Goal: Task Accomplishment & Management: Use online tool/utility

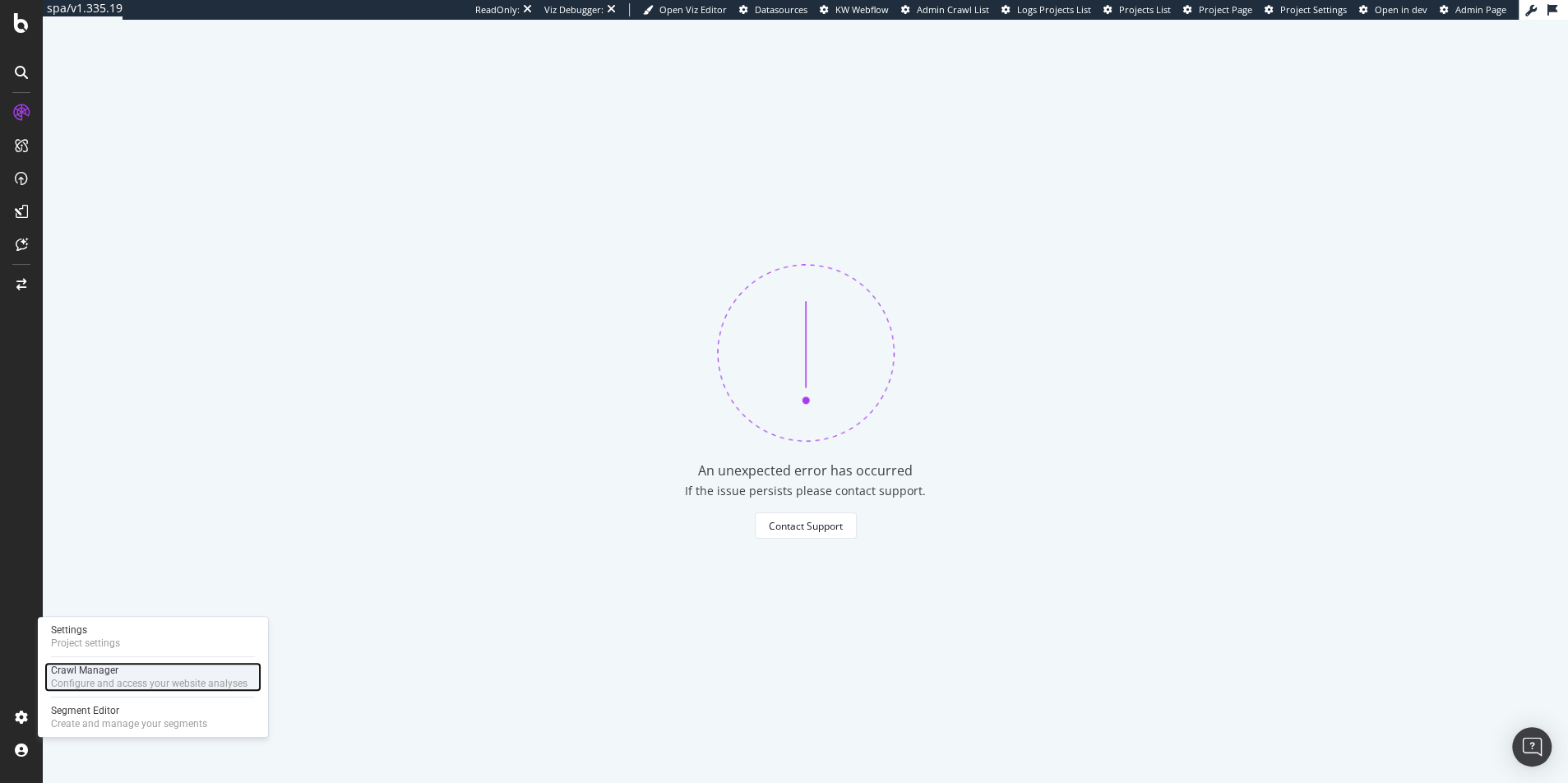
click at [72, 687] on div "Configure and access your website analyses" at bounding box center [149, 683] width 197 height 13
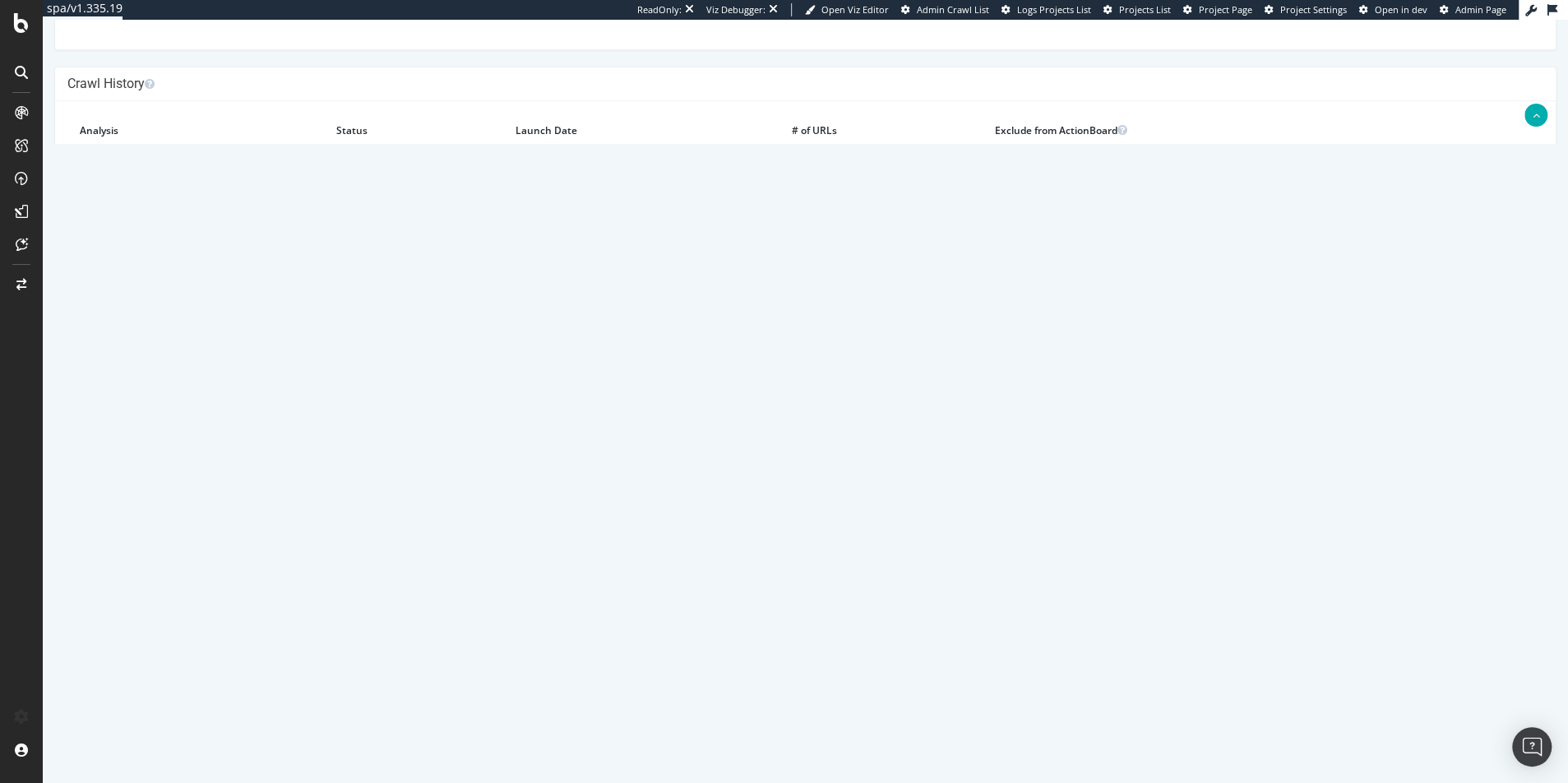
scroll to position [1344, 0]
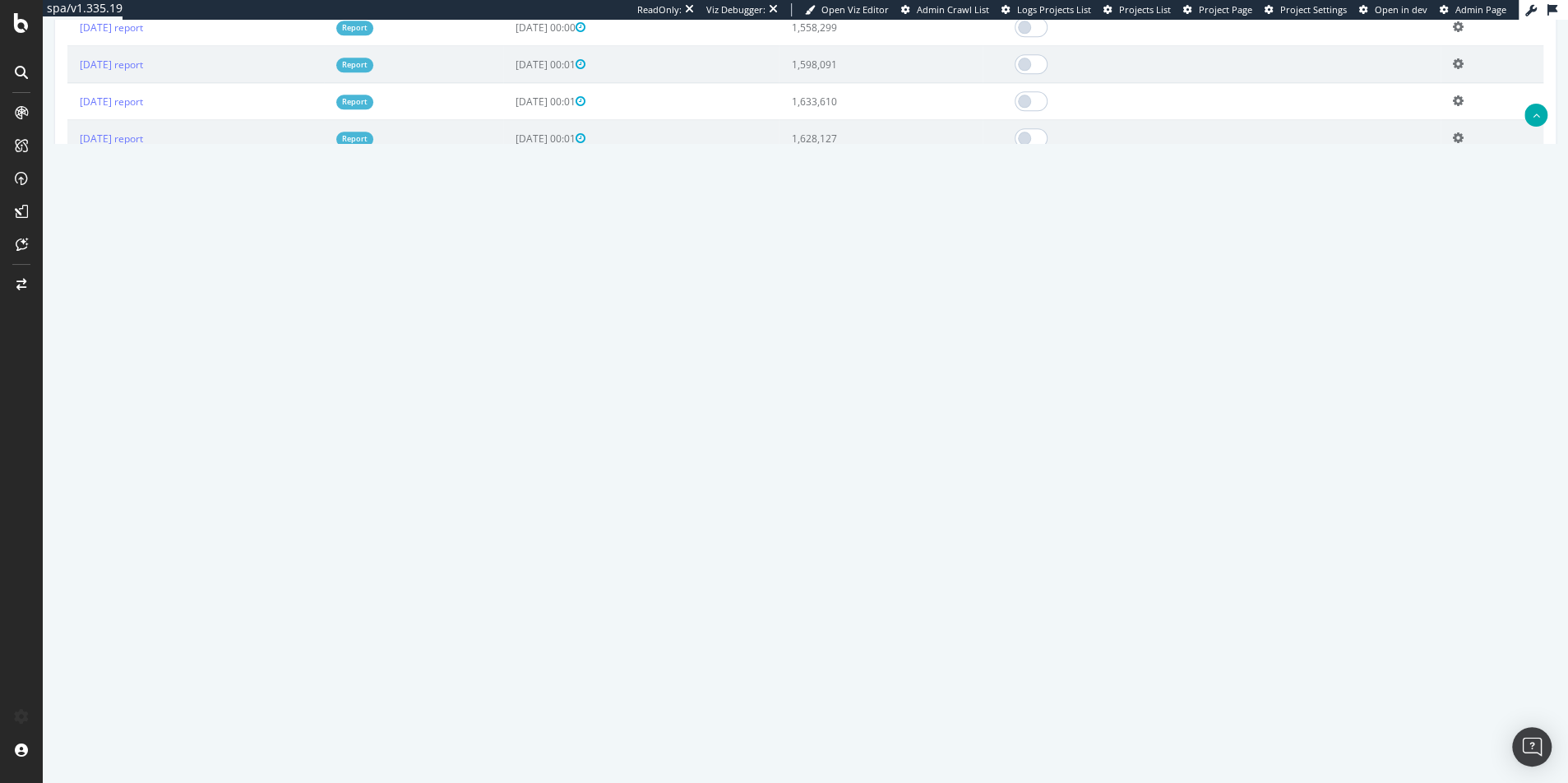
click at [142, 320] on link "2024 Jun. 27th report" at bounding box center [111, 323] width 63 height 14
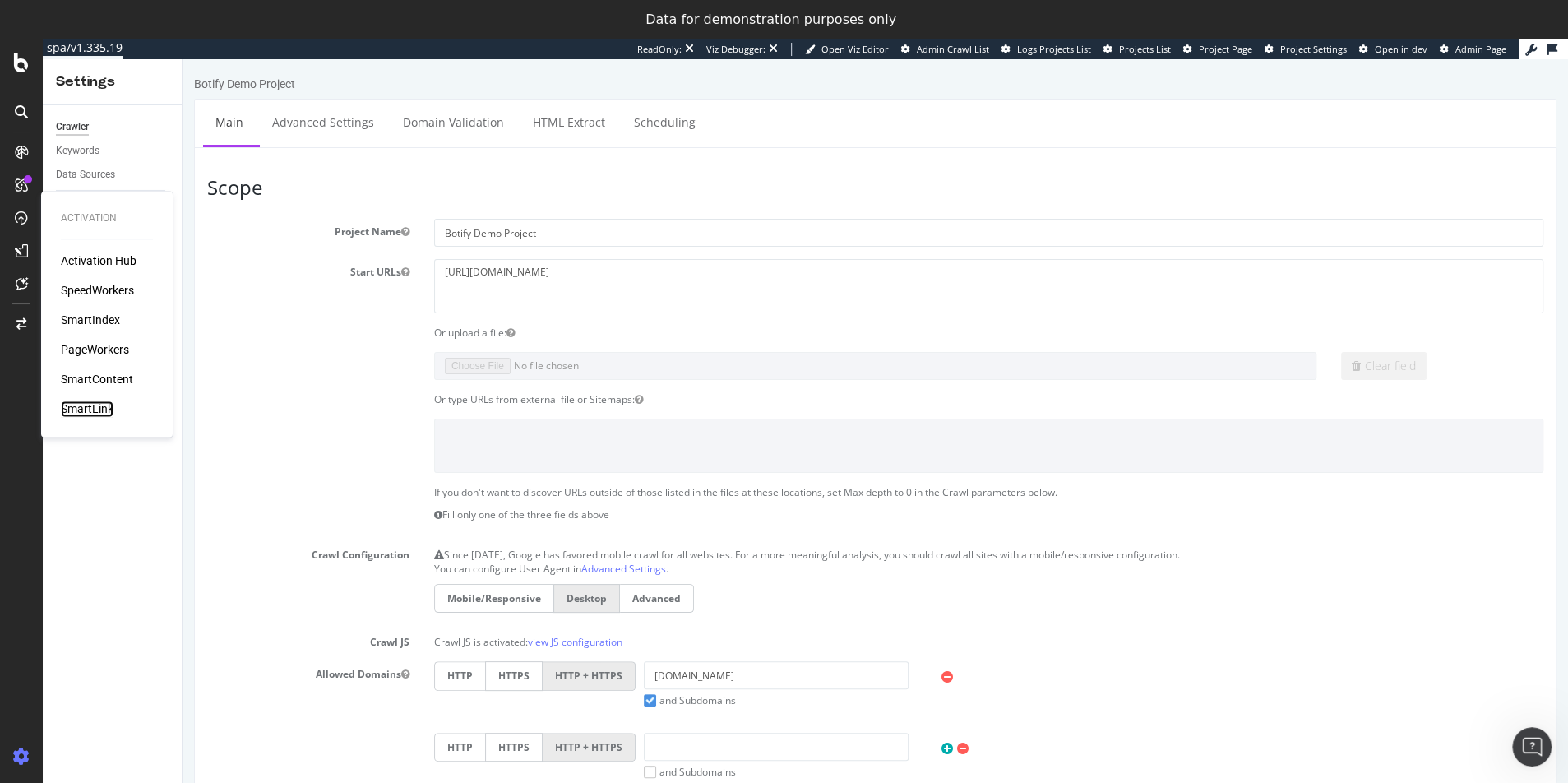
click at [102, 411] on div "SmartLink" at bounding box center [87, 408] width 52 height 17
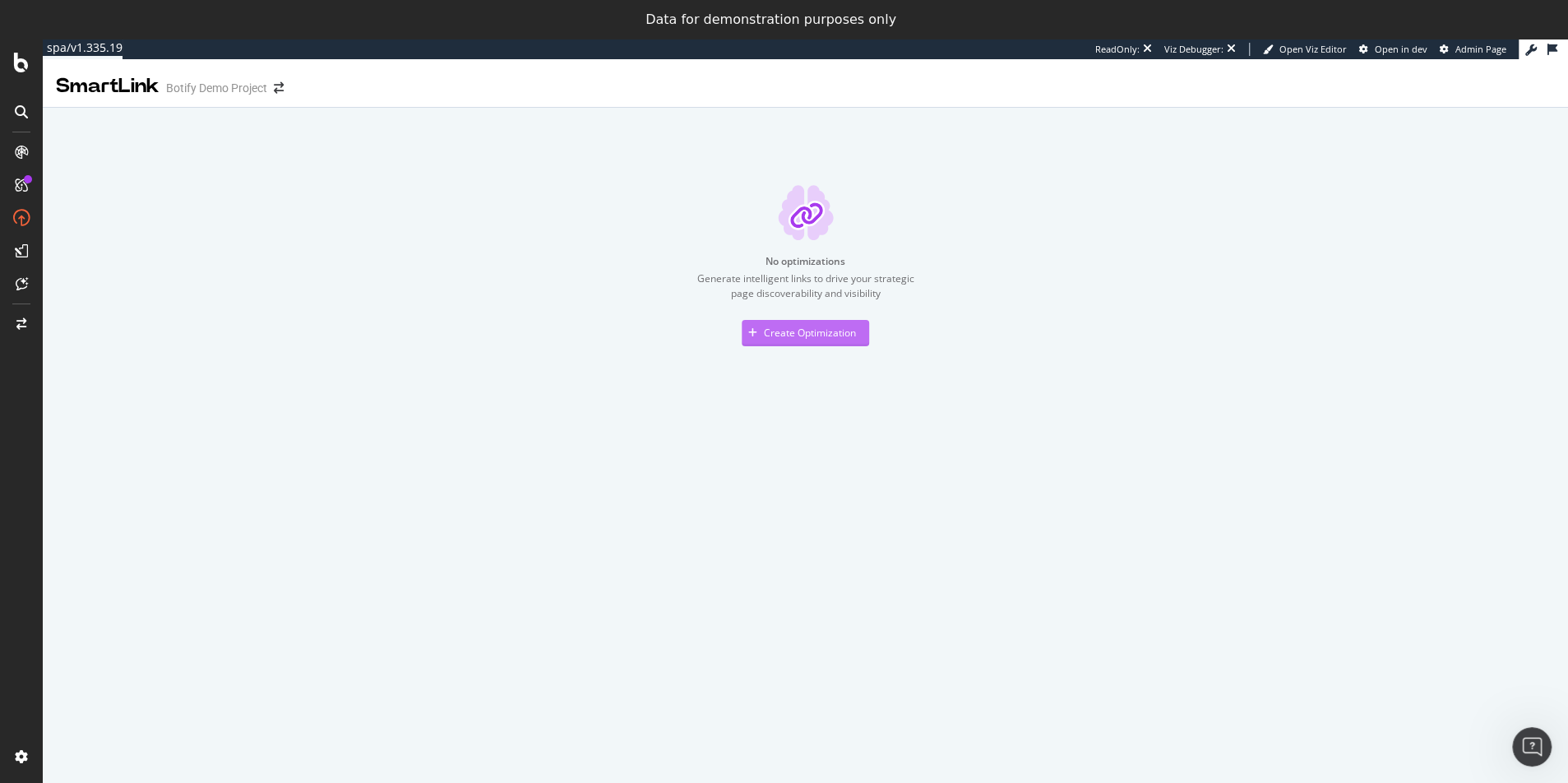
click at [790, 340] on div "Create Optimization" at bounding box center [798, 333] width 114 height 24
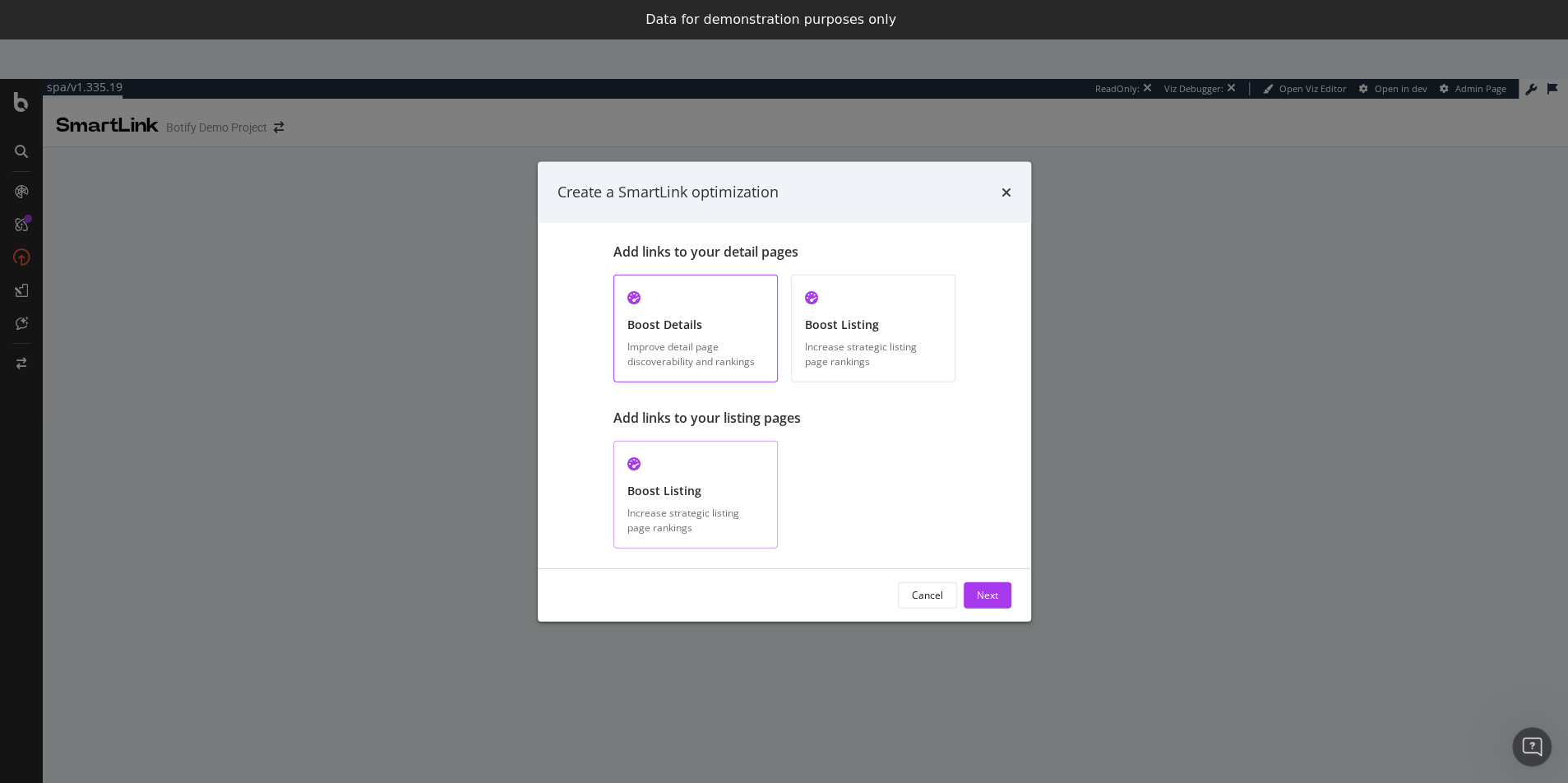
click at [674, 512] on div "Increase strategic listing page rankings" at bounding box center [695, 520] width 136 height 28
click at [992, 595] on div "Next" at bounding box center [987, 595] width 21 height 14
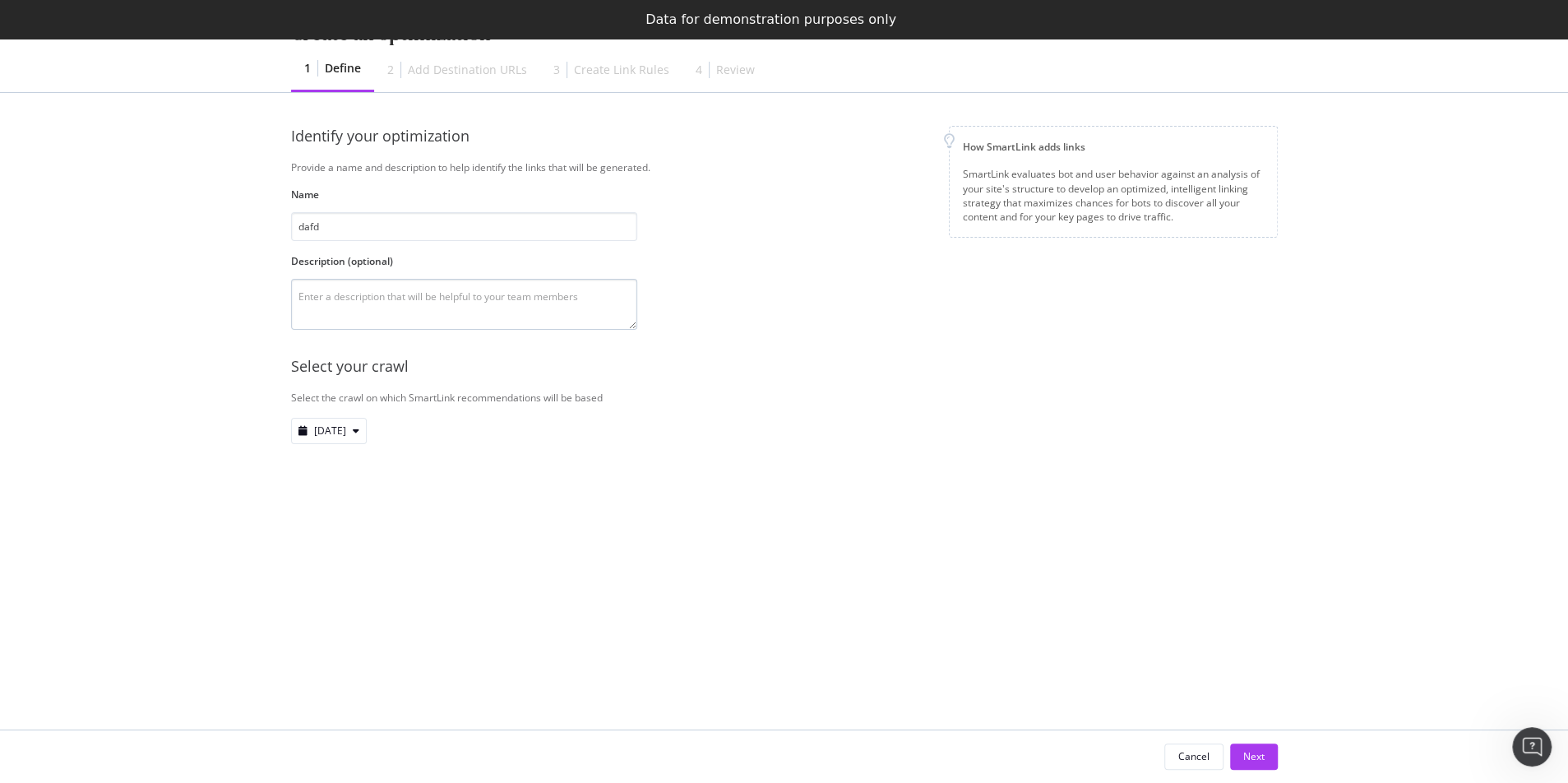
type input "dafd"
click at [407, 321] on textarea "modal" at bounding box center [464, 304] width 346 height 51
type textarea "afd"
drag, startPoint x: 314, startPoint y: 297, endPoint x: 286, endPoint y: 296, distance: 28.0
click at [287, 297] on div "Identify your optimization Provide a name and description to help identify the …" at bounding box center [784, 411] width 1053 height 636
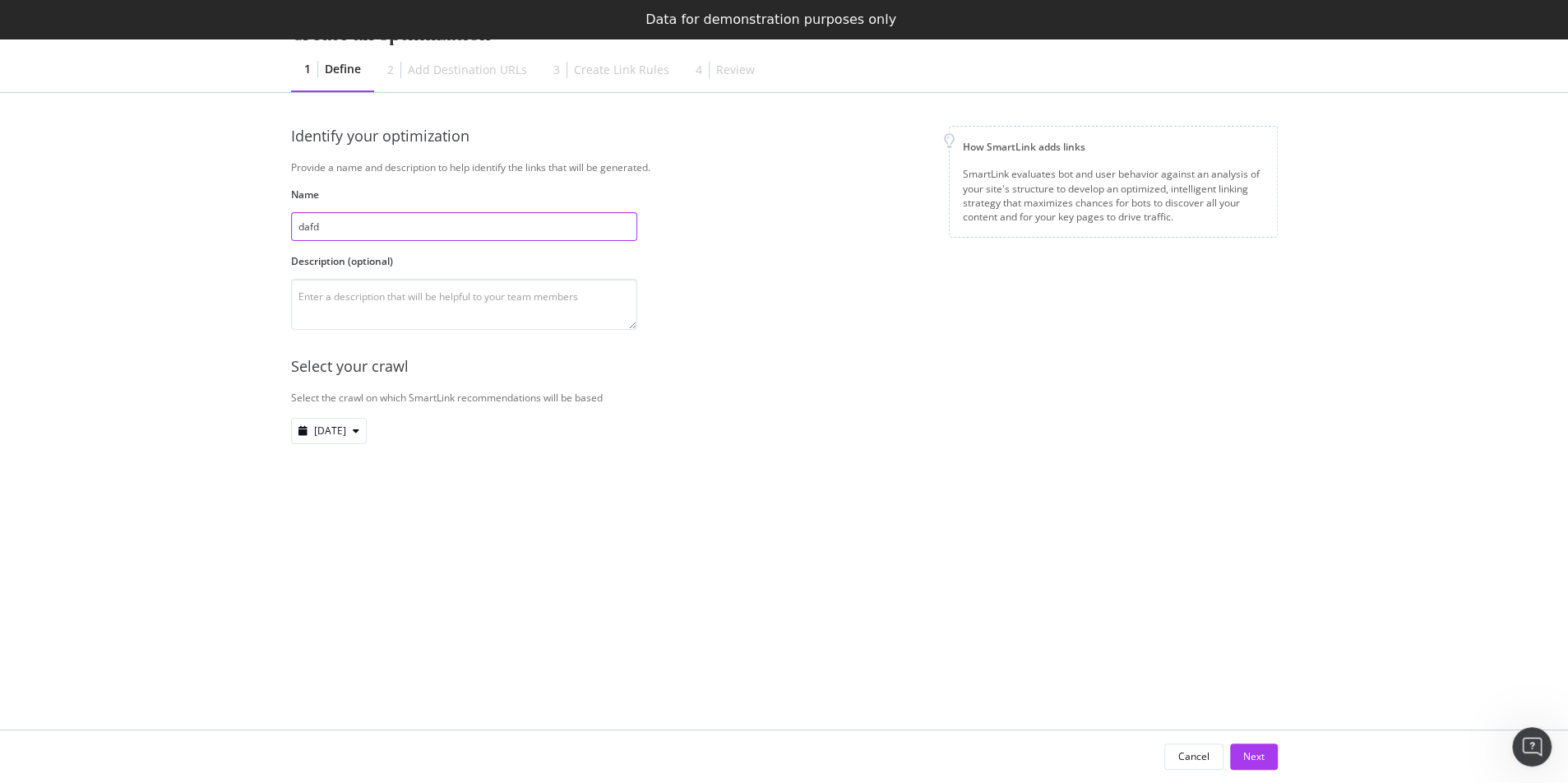
drag, startPoint x: 324, startPoint y: 224, endPoint x: 289, endPoint y: 229, distance: 35.4
click at [291, 229] on input "dafd" at bounding box center [464, 226] width 346 height 29
click at [1191, 745] on div "Cancel" at bounding box center [1194, 756] width 31 height 14
